Goal: Check status

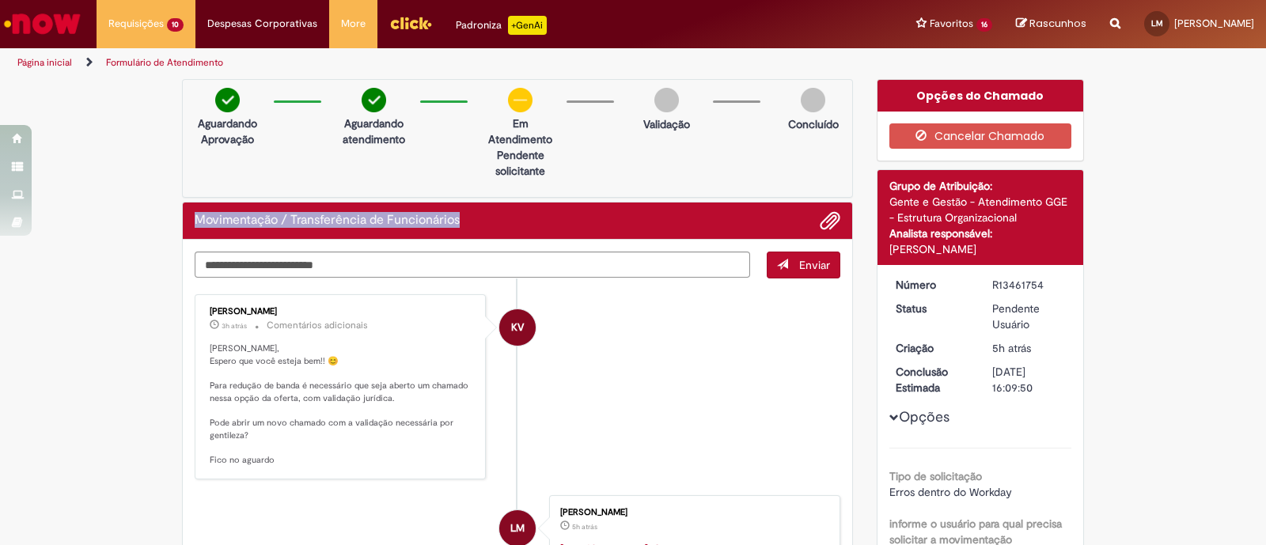
drag, startPoint x: 182, startPoint y: 231, endPoint x: 578, endPoint y: 230, distance: 395.6
click at [578, 230] on div "Movimentação / Transferência de Funcionários" at bounding box center [517, 221] width 669 height 37
click at [584, 219] on div "Movimentação / Transferência de Funcionários" at bounding box center [518, 220] width 646 height 21
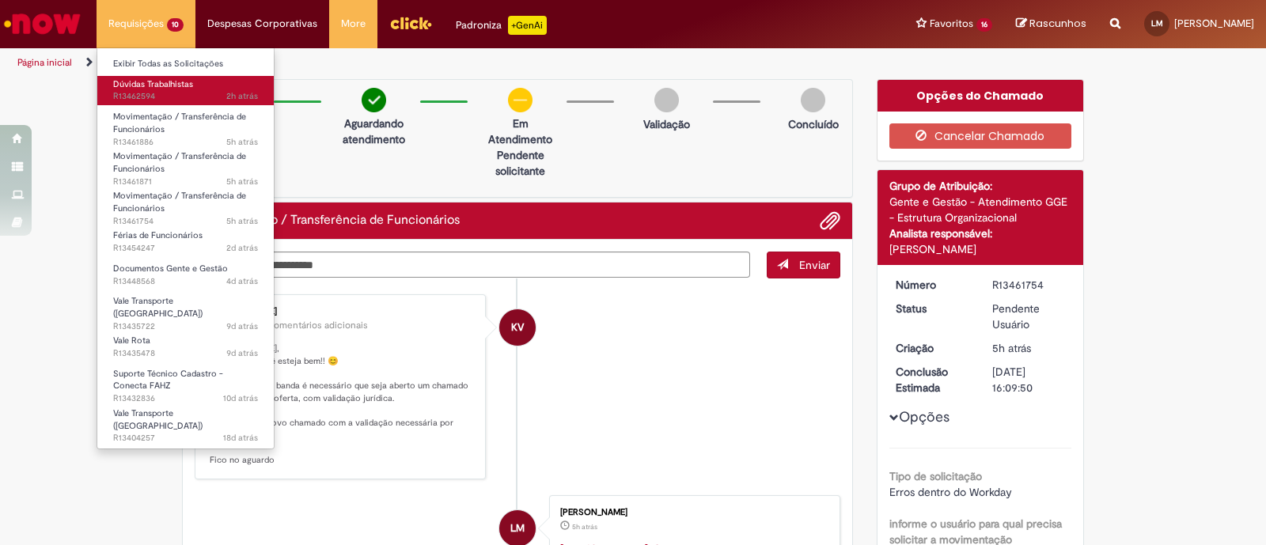
click at [170, 90] on span "2h atrás 2 horas atrás R13462594" at bounding box center [185, 96] width 145 height 13
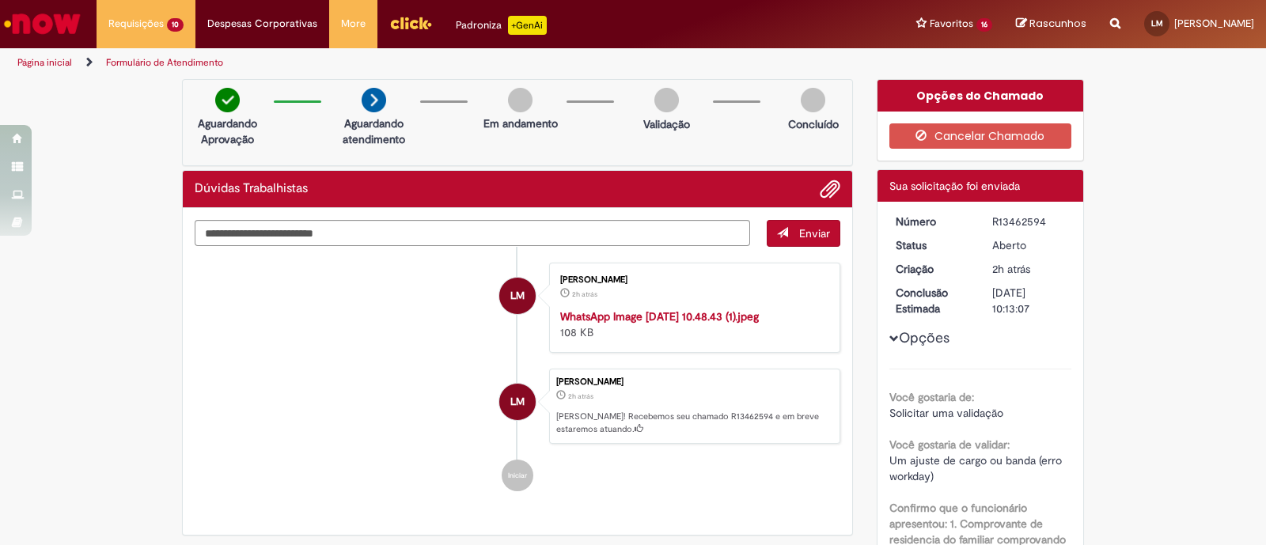
click at [996, 223] on div "R13462594" at bounding box center [1029, 222] width 74 height 16
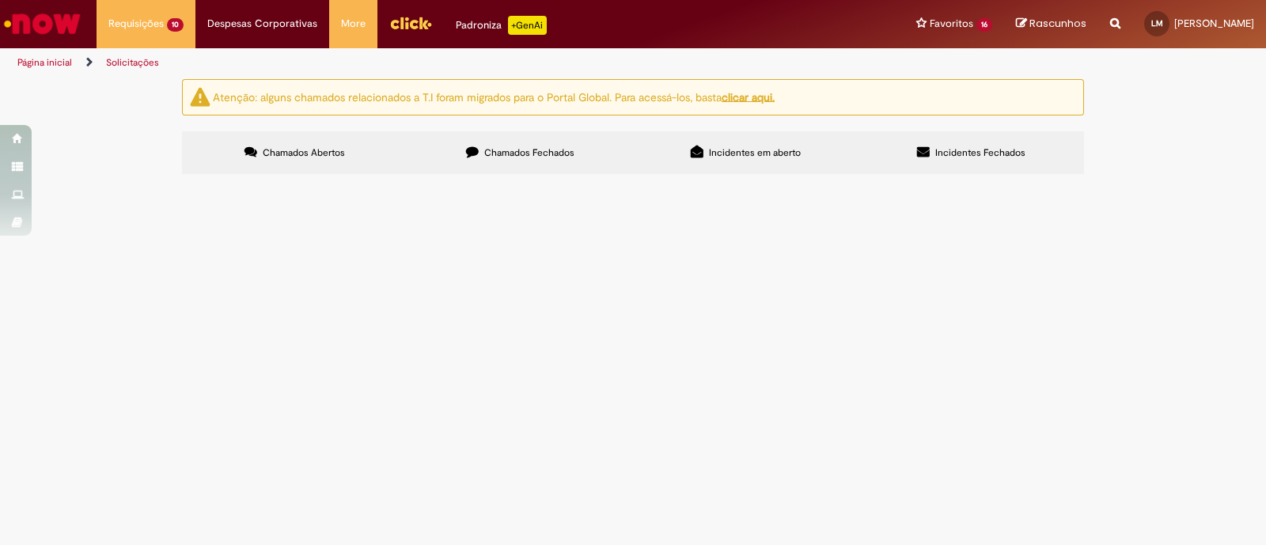
scroll to position [98, 0]
click at [0, 0] on span "Olá, [PERSON_NAME], tudo bem? Admitimos o colaborador em uma posição errada, el…" at bounding box center [0, 0] width 0 height 0
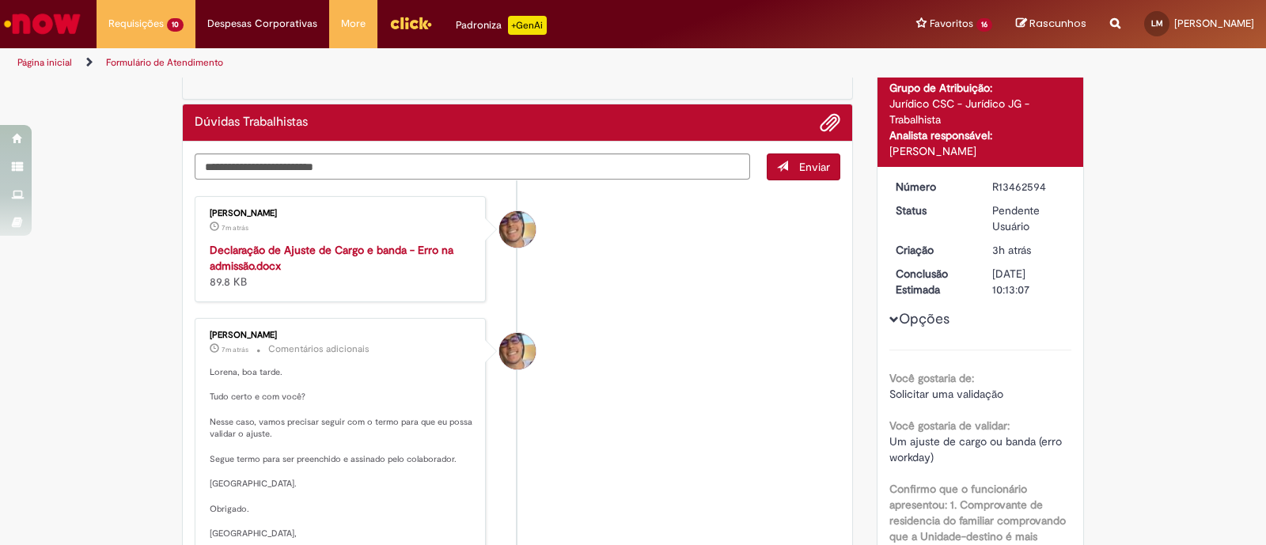
scroll to position [197, 0]
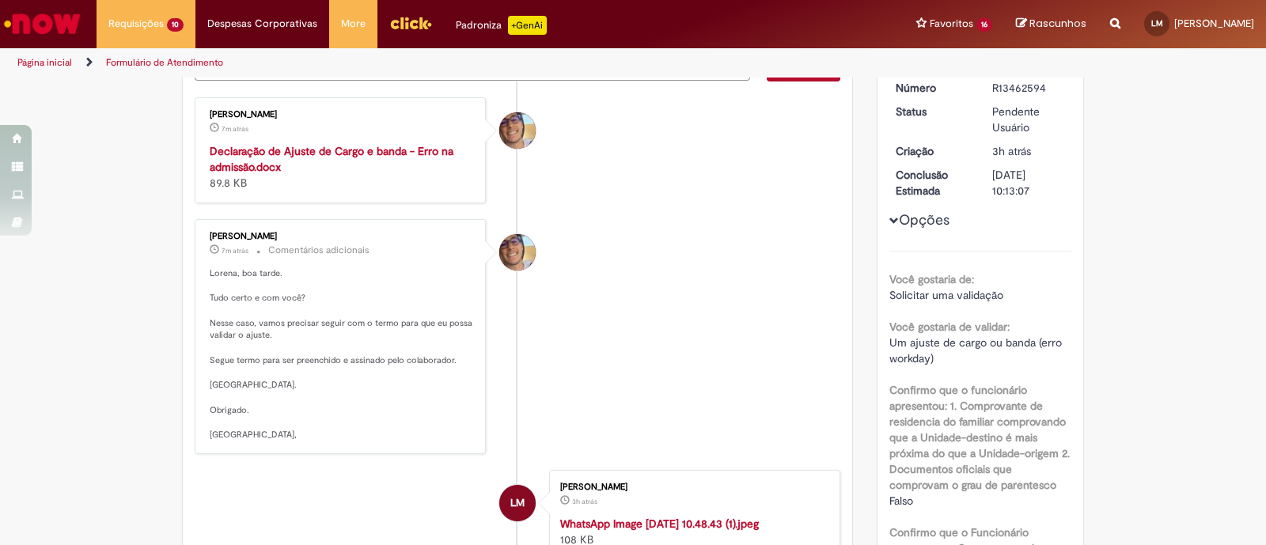
click at [363, 150] on strong "Declaração de Ajuste de Cargo e banda - Erro na admissão.docx" at bounding box center [332, 159] width 244 height 30
